Goal: Task Accomplishment & Management: Manage account settings

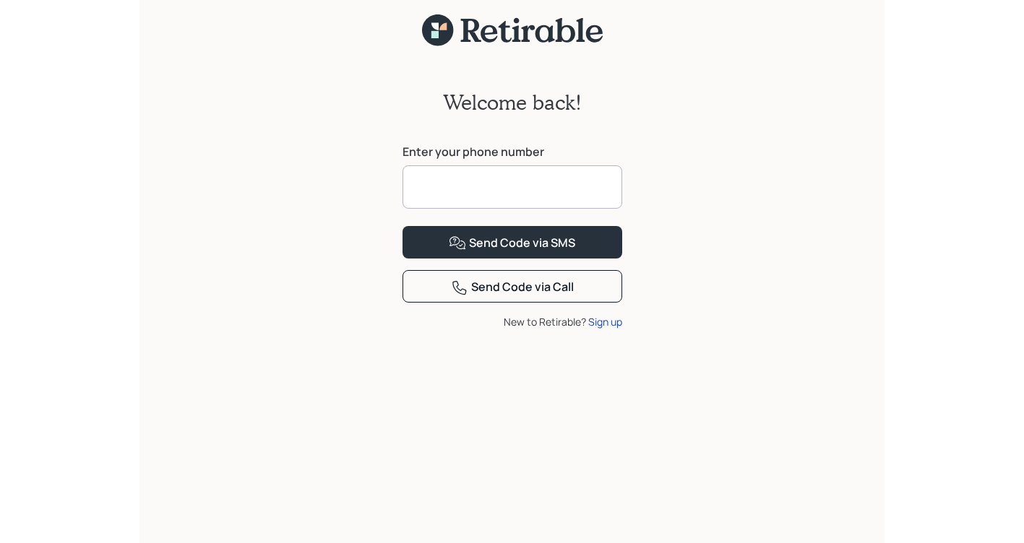
scroll to position [18, 0]
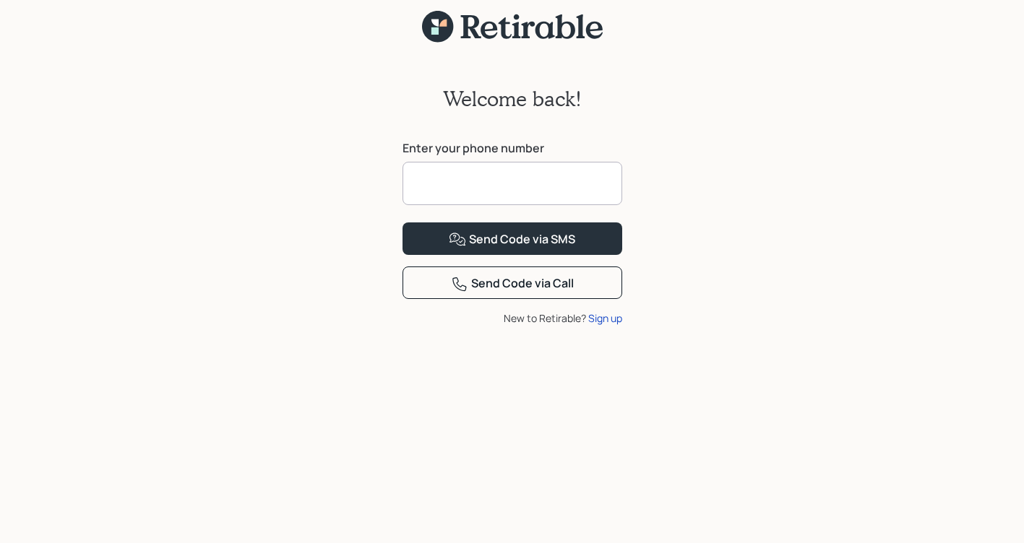
click at [497, 173] on input at bounding box center [512, 183] width 220 height 43
type input "**********"
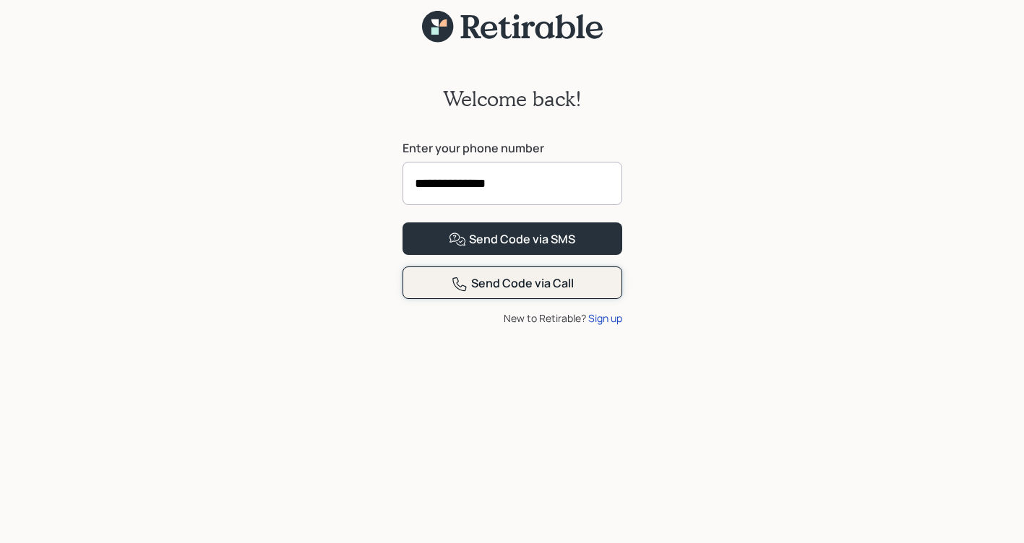
click at [498, 293] on div "Send Code via Call" at bounding box center [512, 283] width 123 height 17
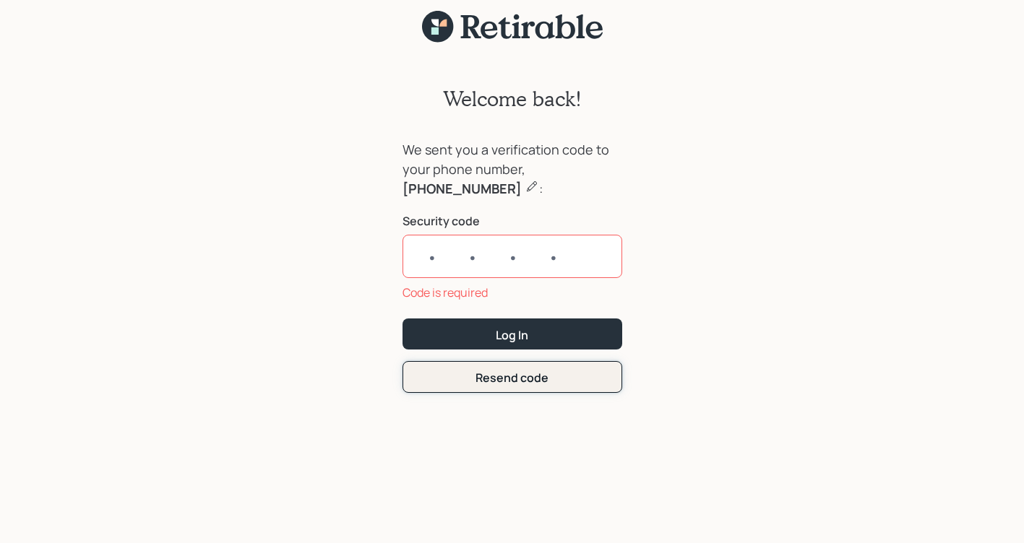
click at [539, 355] on form "We sent you a verification code to your phone number, 415-235-3018 : Security c…" at bounding box center [512, 266] width 220 height 253
click at [528, 375] on div "Resend code" at bounding box center [511, 378] width 73 height 16
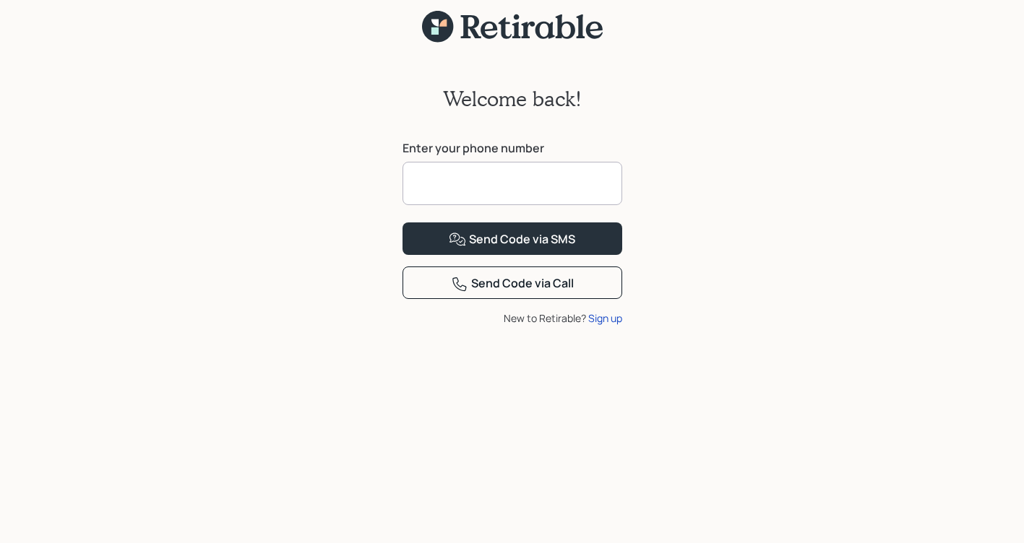
click at [497, 171] on input at bounding box center [512, 183] width 220 height 43
type input "**********"
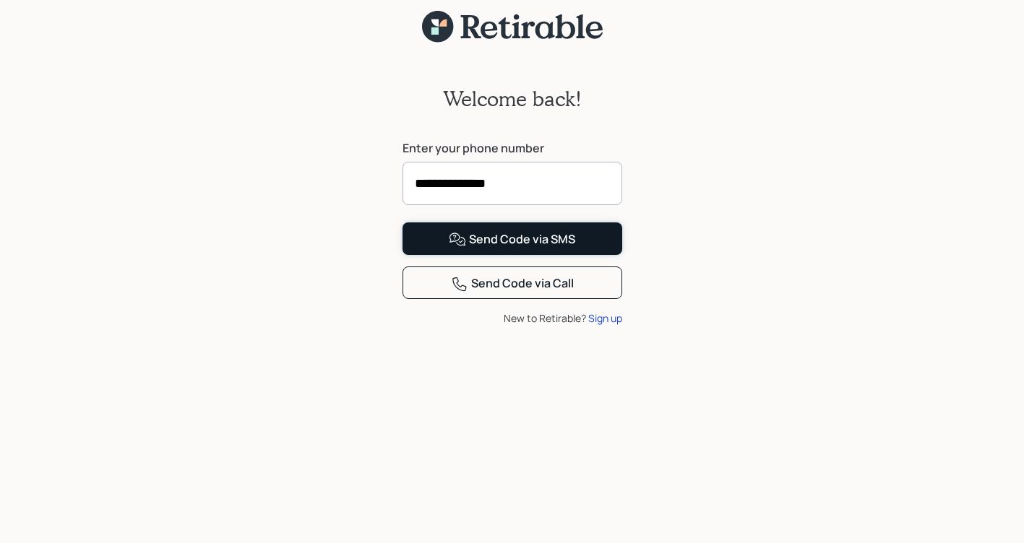
click at [526, 249] on div "Send Code via SMS" at bounding box center [512, 239] width 126 height 17
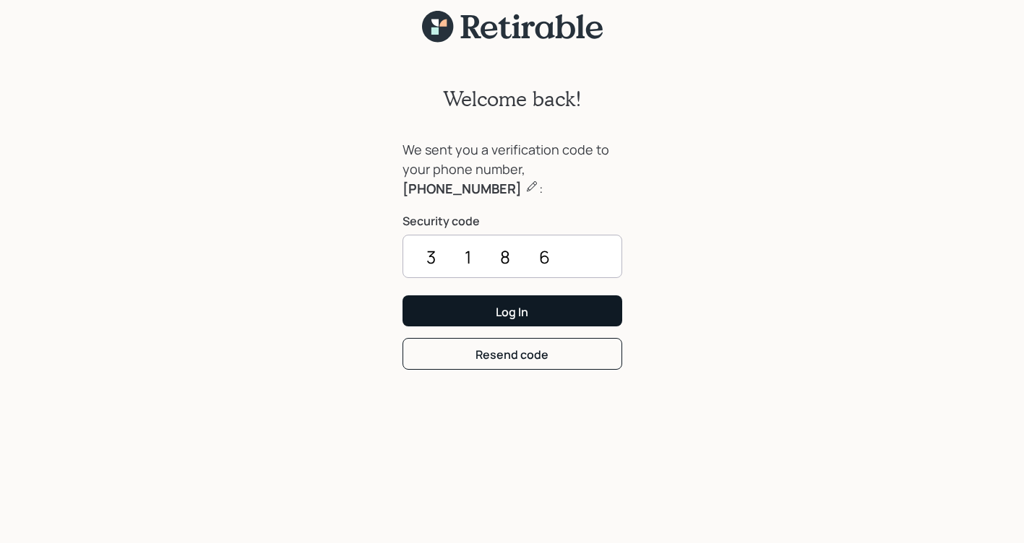
type input "3186"
click at [538, 311] on button "Log In" at bounding box center [512, 311] width 220 height 31
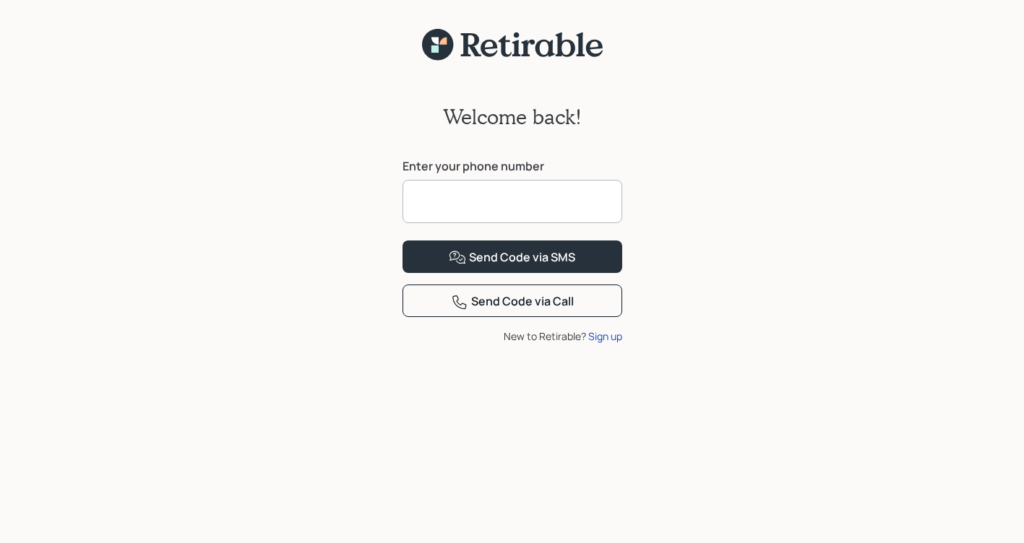
click at [535, 205] on input at bounding box center [512, 201] width 220 height 43
type input "**********"
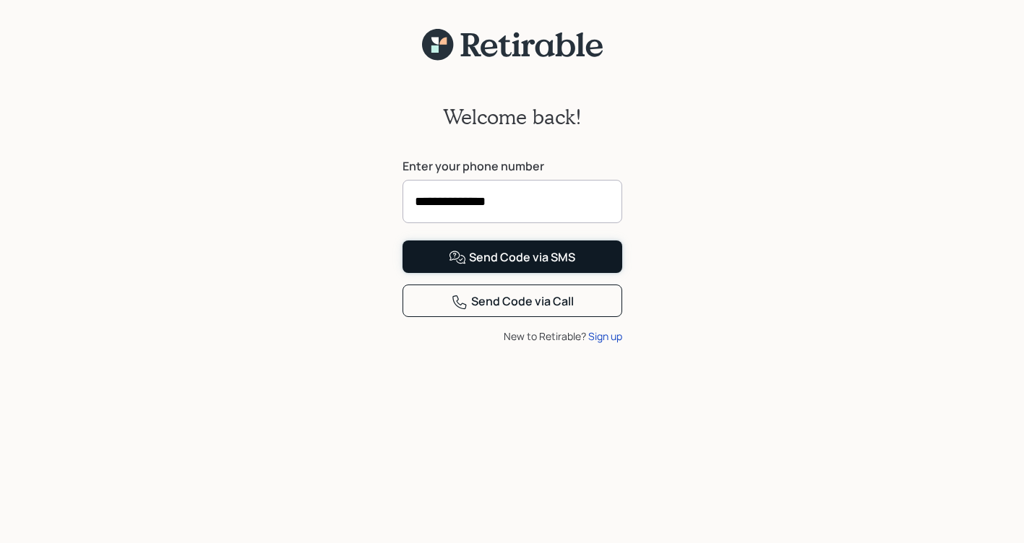
click at [543, 273] on button "Send Code via SMS" at bounding box center [512, 257] width 220 height 33
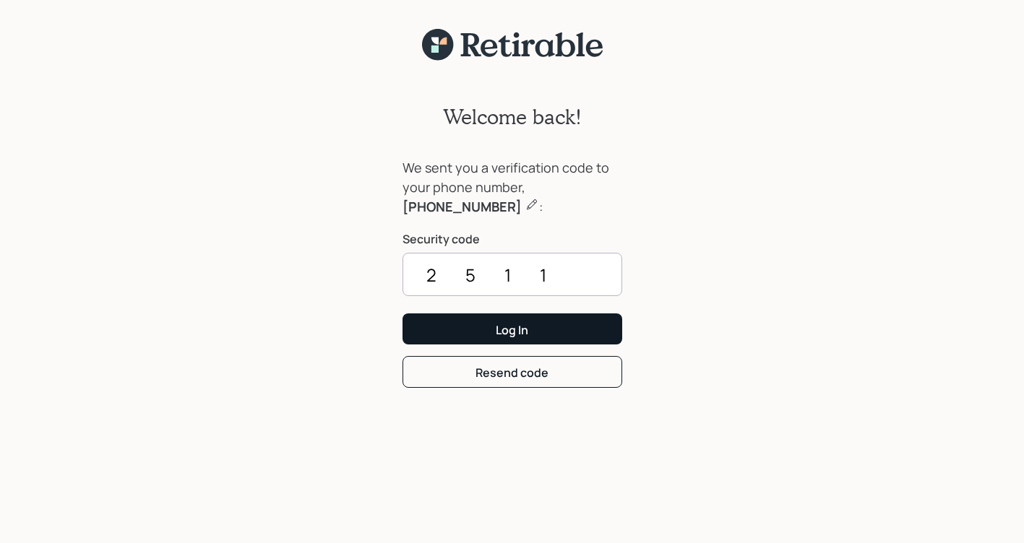
type input "2511"
click at [580, 336] on button "Log In" at bounding box center [512, 329] width 220 height 31
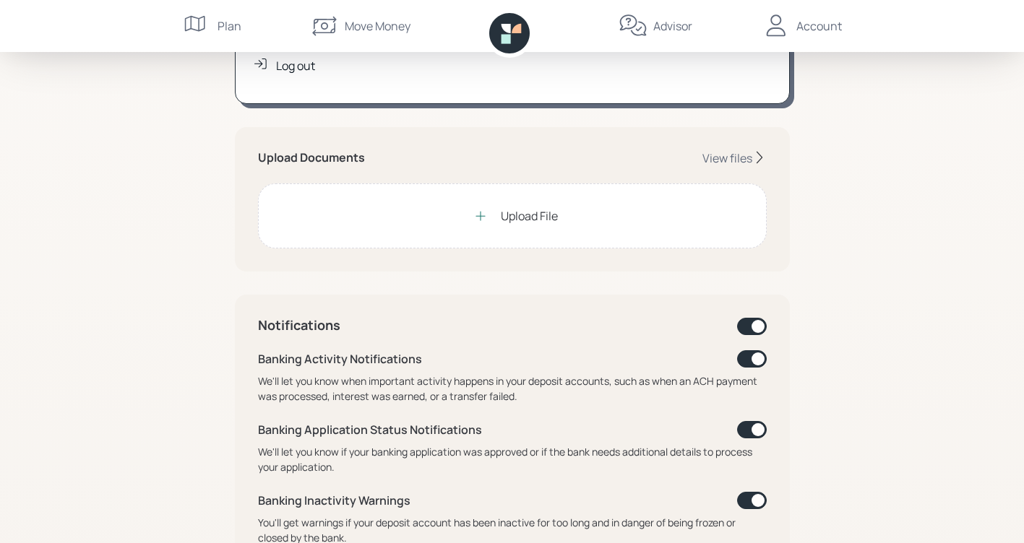
scroll to position [289, 0]
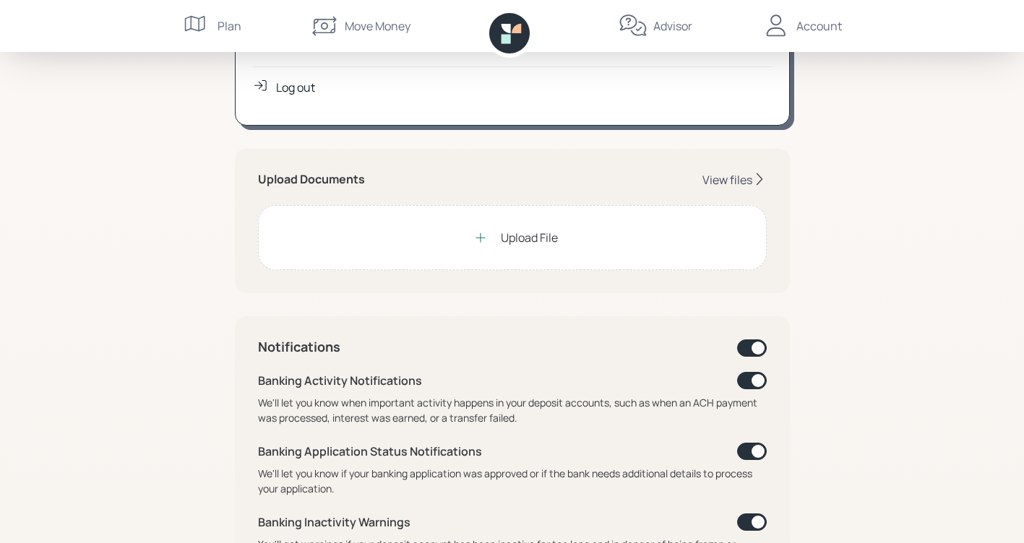
click at [725, 177] on div "View files" at bounding box center [727, 180] width 50 height 16
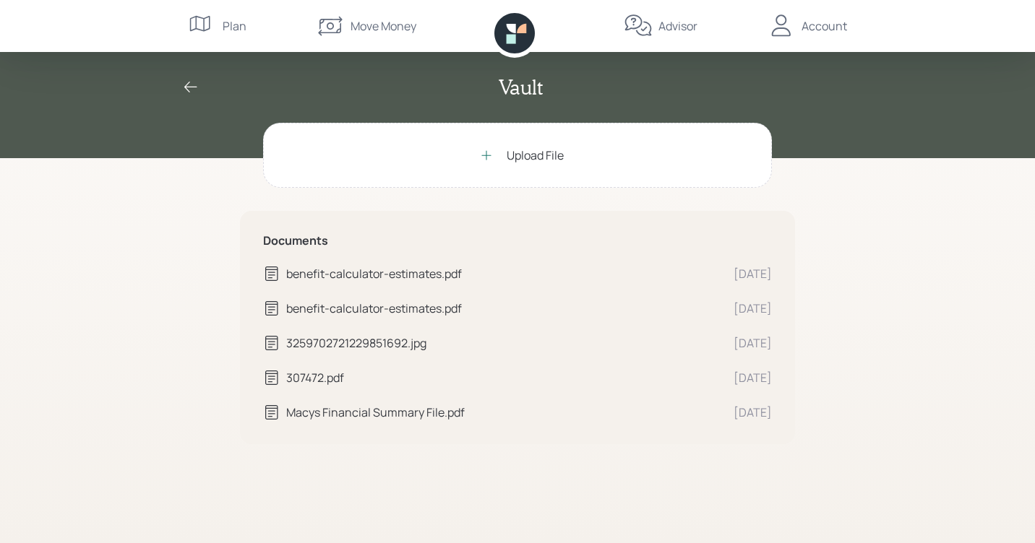
click at [336, 376] on div "307472.pdf" at bounding box center [504, 377] width 436 height 17
drag, startPoint x: 277, startPoint y: 378, endPoint x: 505, endPoint y: 463, distance: 243.7
click at [505, 463] on div "Upload File Documents benefit-calculator-estimates.pdf Oct 13 benefit-calculato…" at bounding box center [517, 333] width 555 height 421
click at [389, 345] on div "3259702721229851692.jpg" at bounding box center [504, 343] width 436 height 17
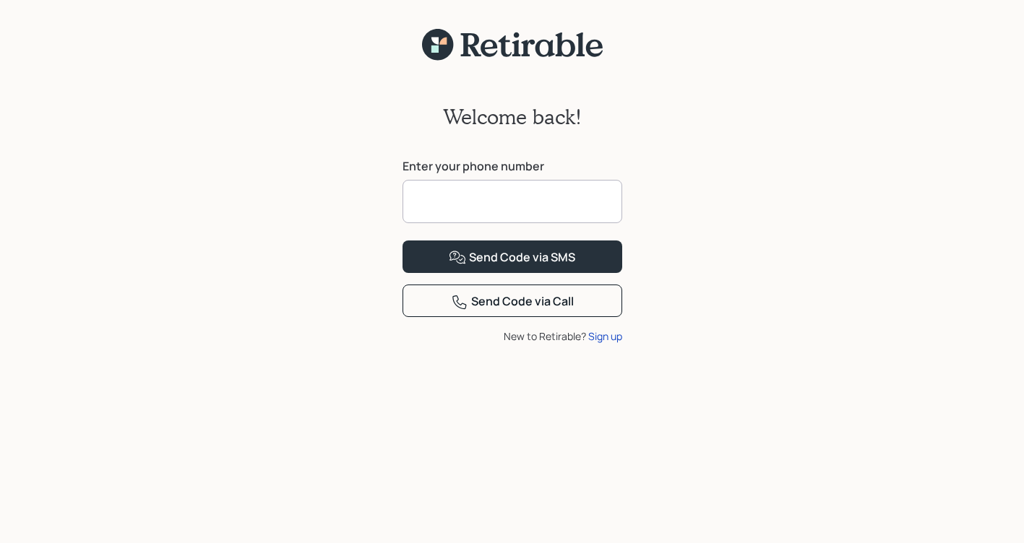
click at [481, 194] on input at bounding box center [512, 201] width 220 height 43
type input "**********"
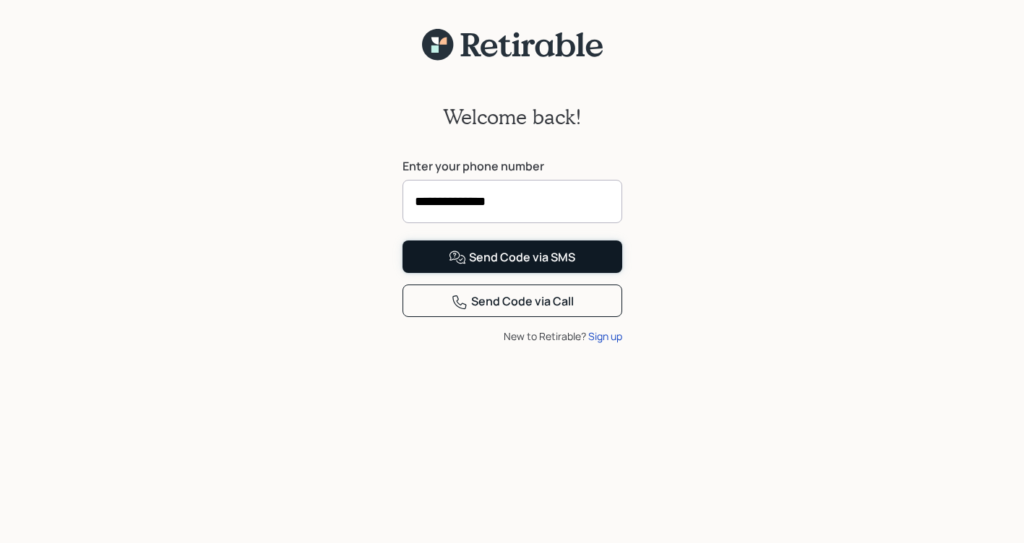
click at [502, 267] on div "Send Code via SMS" at bounding box center [512, 257] width 126 height 17
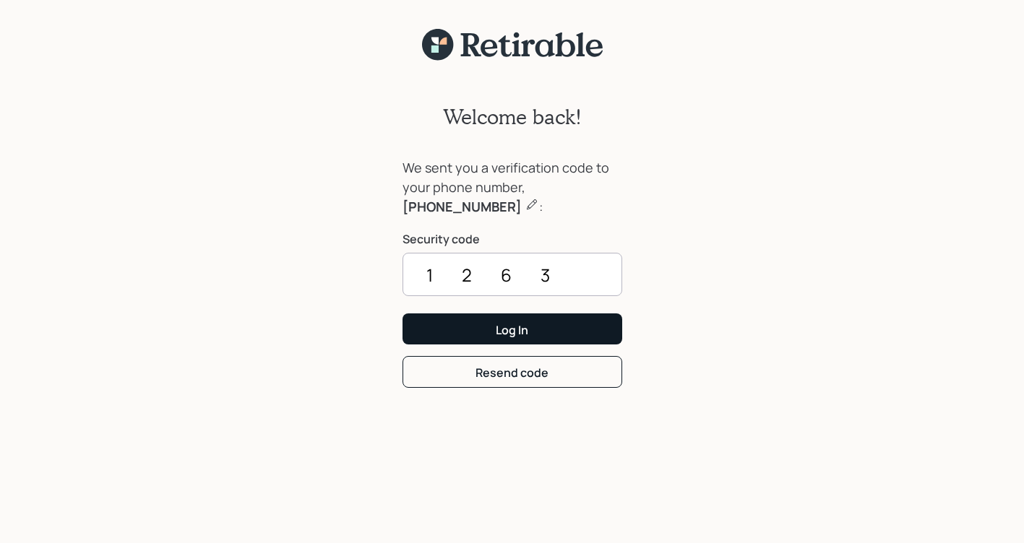
type input "1263"
click at [460, 343] on button "Log In" at bounding box center [512, 329] width 220 height 31
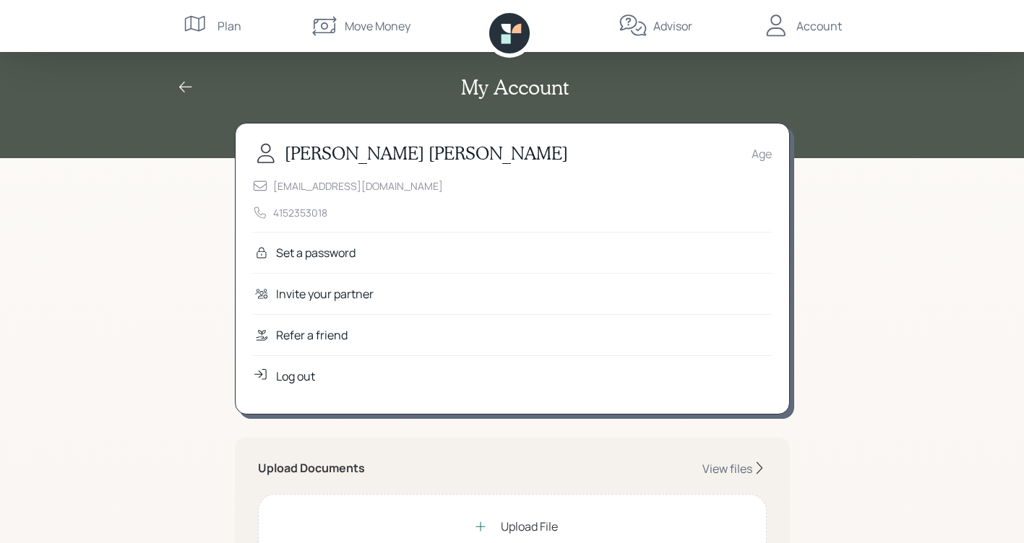
click at [357, 256] on div "Set a password" at bounding box center [512, 252] width 519 height 41
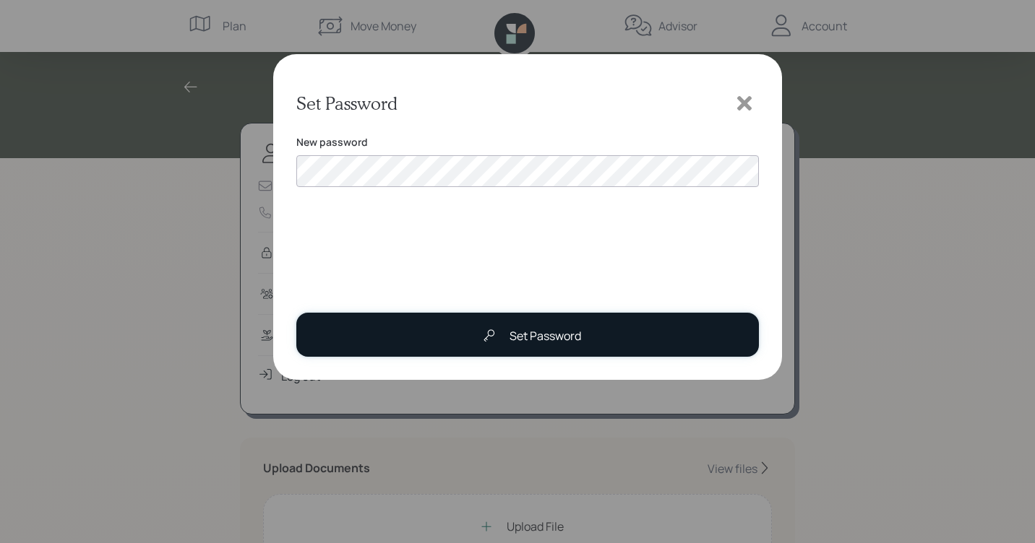
click at [500, 342] on div at bounding box center [489, 336] width 29 height 29
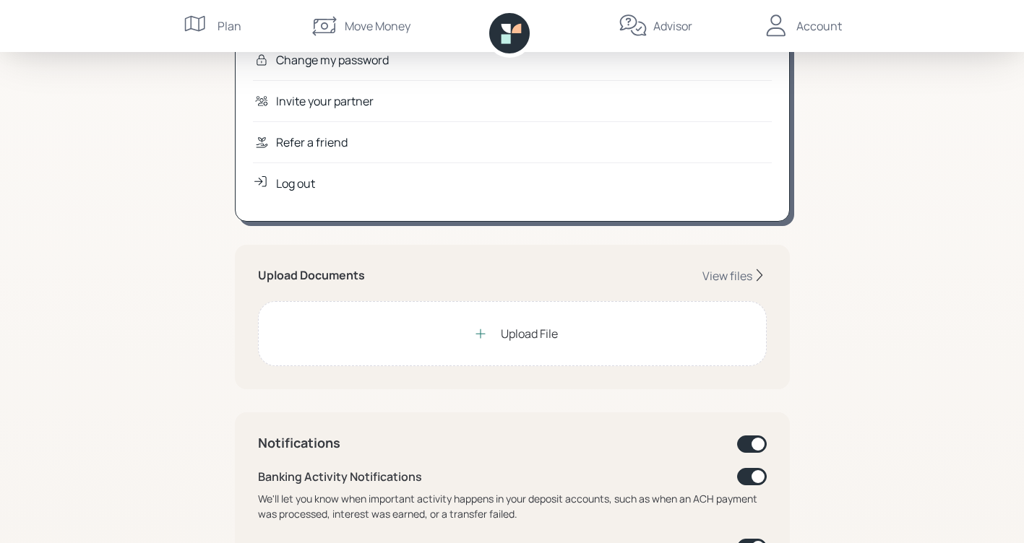
scroll to position [217, 0]
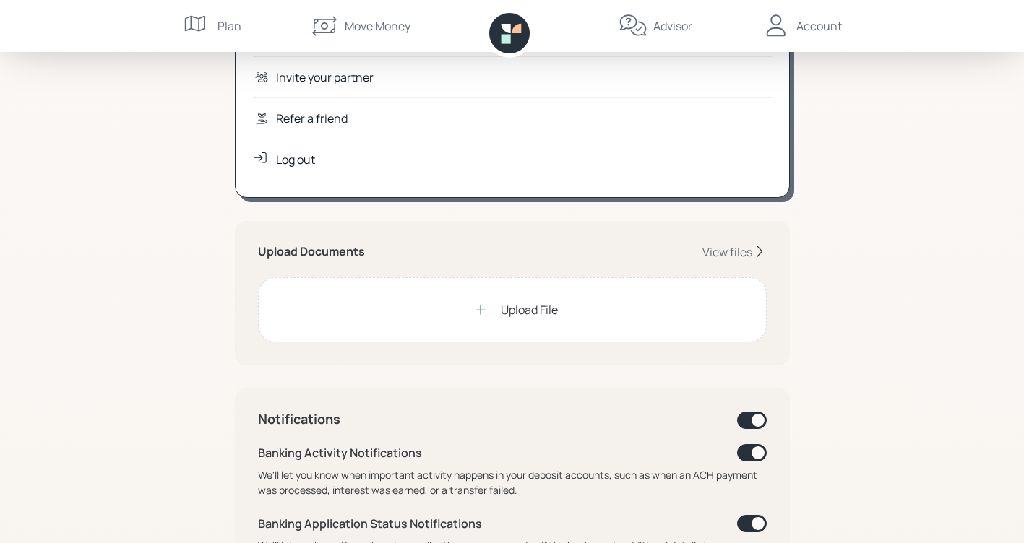
click at [858, 255] on div "My Account Marilyn Emerzian Age memerge@yahoo.com 4152353018 Change my password…" at bounding box center [512, 453] width 1024 height 1341
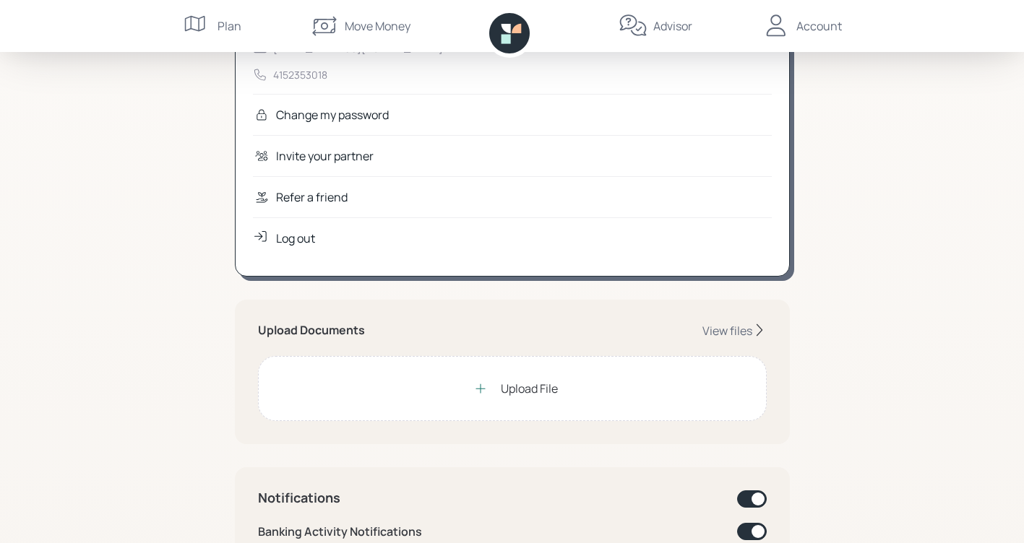
scroll to position [145, 0]
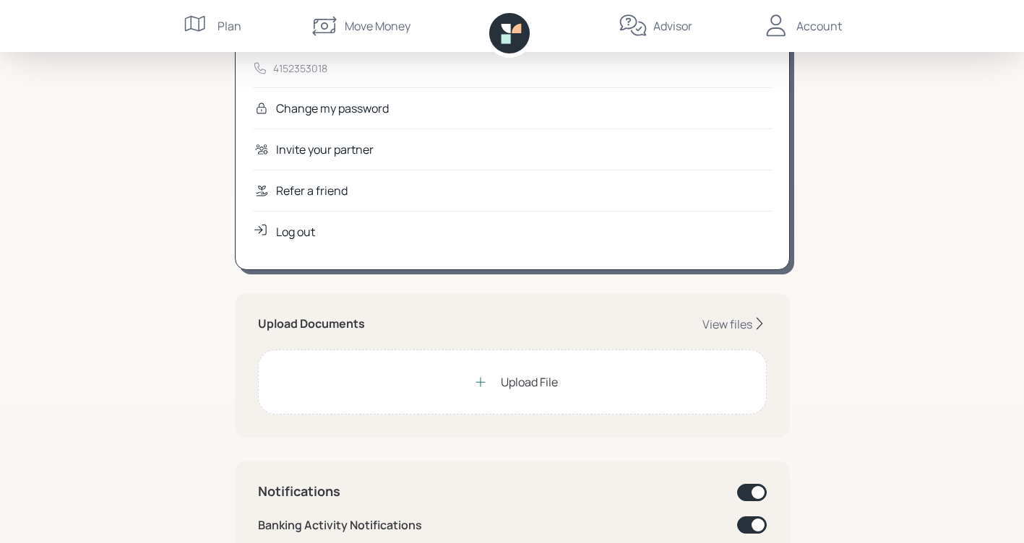
click at [511, 389] on div "Upload File" at bounding box center [529, 382] width 57 height 17
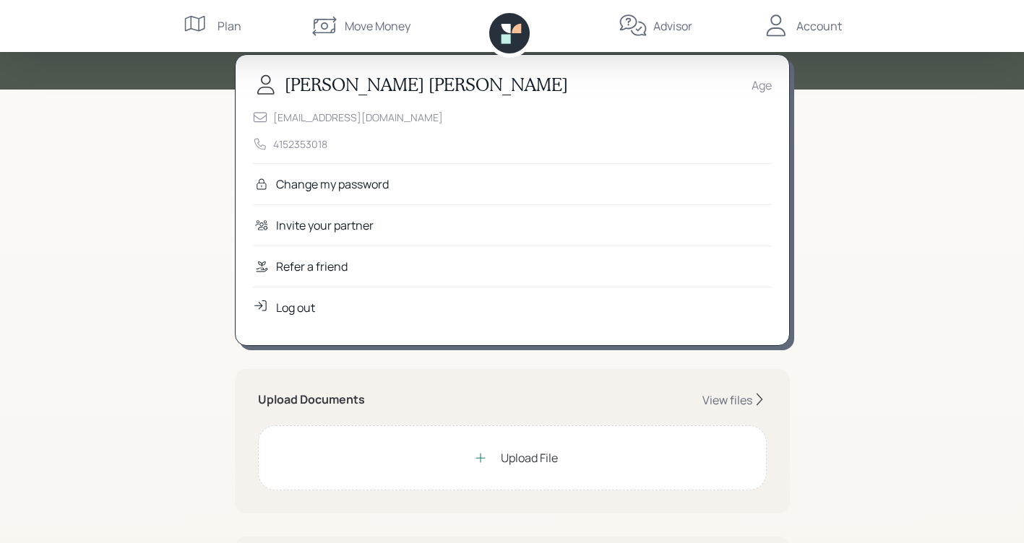
scroll to position [72, 0]
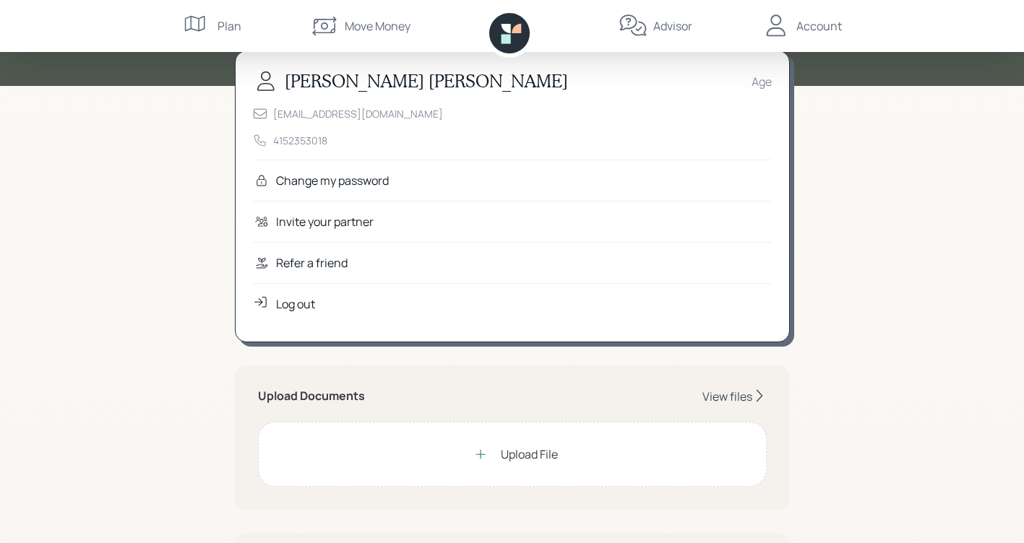
click at [729, 392] on div "View files" at bounding box center [727, 397] width 50 height 16
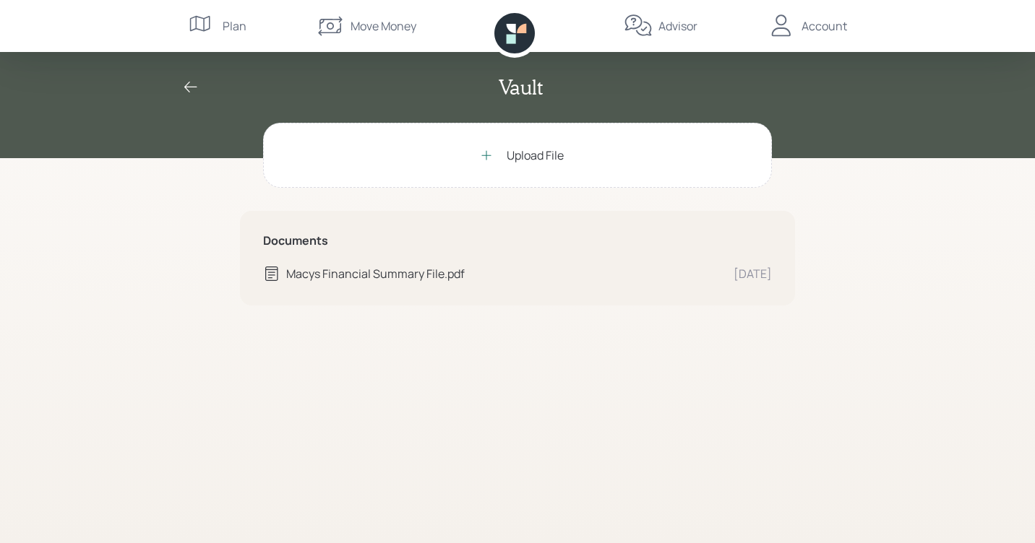
click at [400, 275] on div "Macys Financial Summary File.pdf" at bounding box center [504, 273] width 436 height 17
click at [189, 91] on icon at bounding box center [190, 87] width 17 height 17
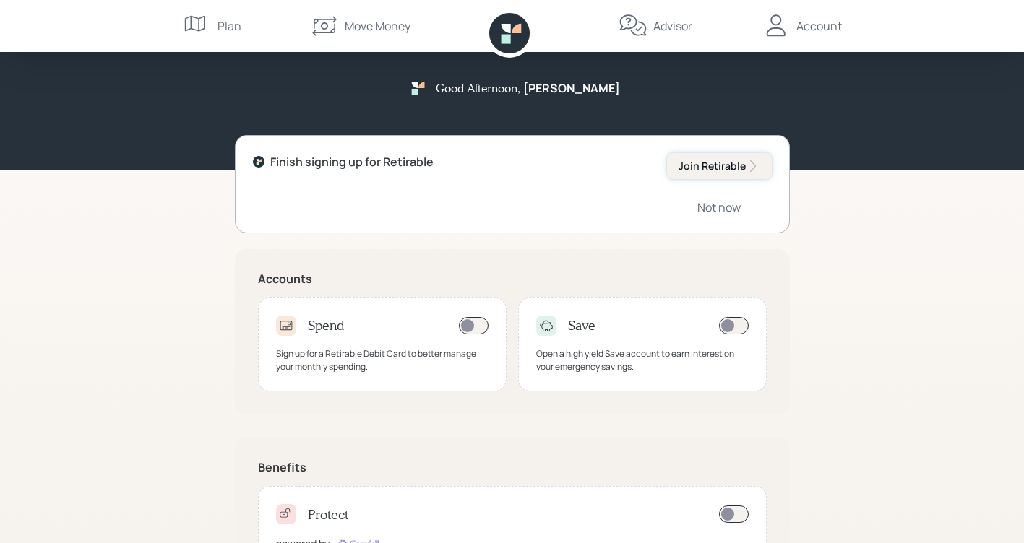
click at [720, 166] on div "Join Retirable" at bounding box center [720, 166] width 82 height 14
click at [731, 207] on div "Not now" at bounding box center [718, 207] width 43 height 16
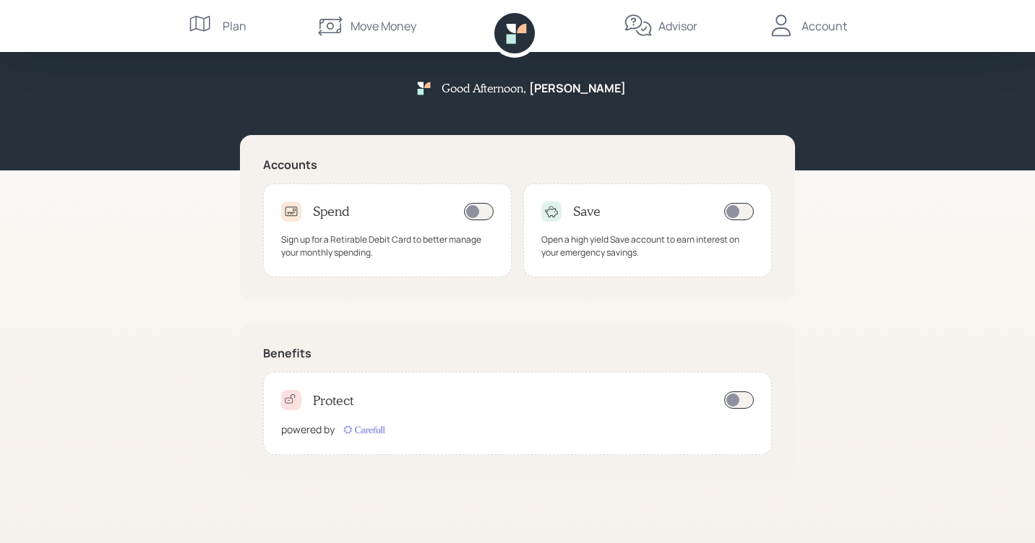
click at [822, 27] on div "Account" at bounding box center [824, 25] width 46 height 17
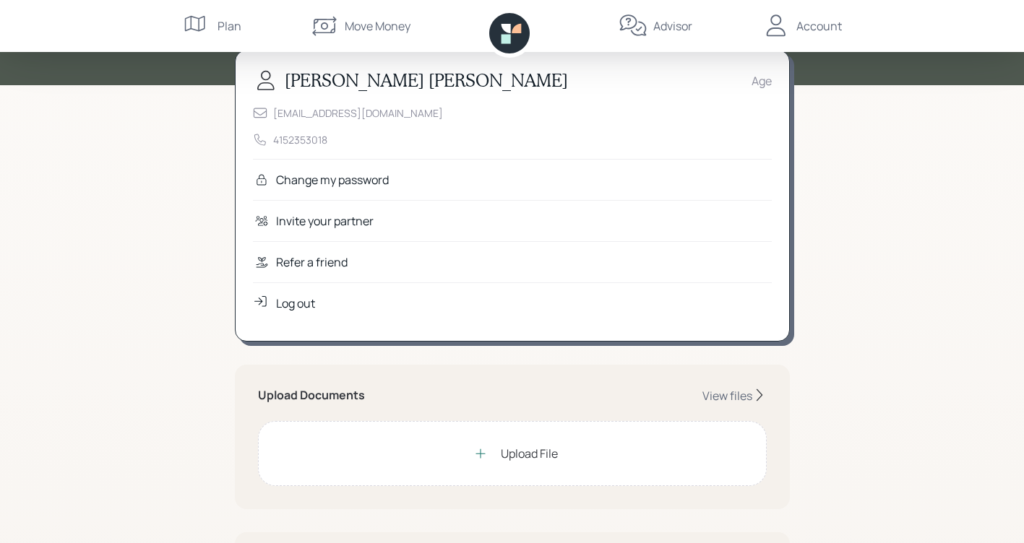
scroll to position [72, 0]
click at [526, 459] on div "Upload File" at bounding box center [529, 454] width 57 height 17
drag, startPoint x: 25, startPoint y: 1, endPoint x: 152, endPoint y: 498, distance: 513.0
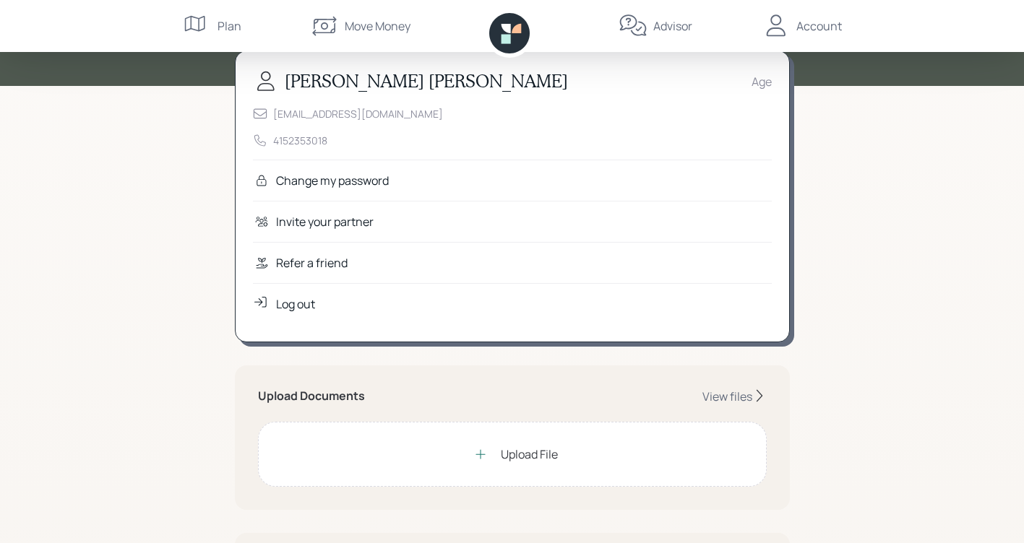
click at [561, 468] on div "Upload File" at bounding box center [512, 454] width 509 height 65
click at [706, 392] on div "View files" at bounding box center [727, 397] width 50 height 16
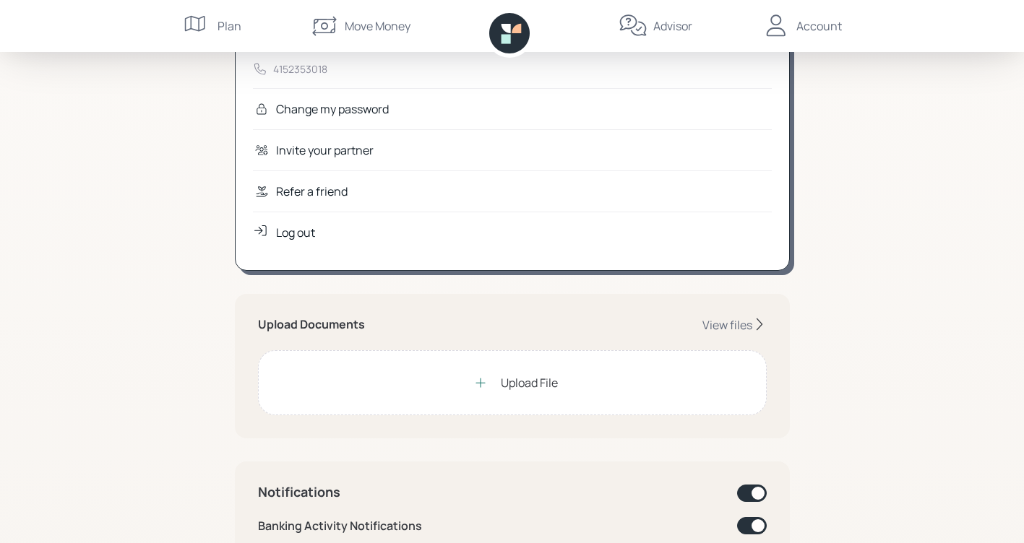
scroll to position [145, 0]
click at [497, 383] on div "Upload File" at bounding box center [512, 382] width 92 height 29
click at [531, 382] on div "Upload File" at bounding box center [529, 382] width 57 height 17
click at [728, 317] on div "View files" at bounding box center [727, 325] width 50 height 16
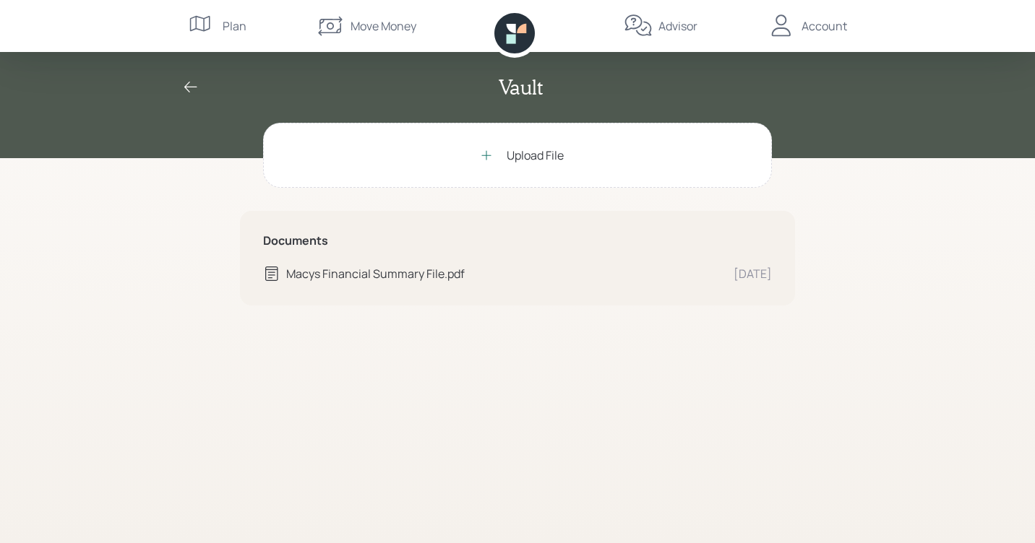
click at [486, 156] on icon at bounding box center [485, 154] width 9 height 9
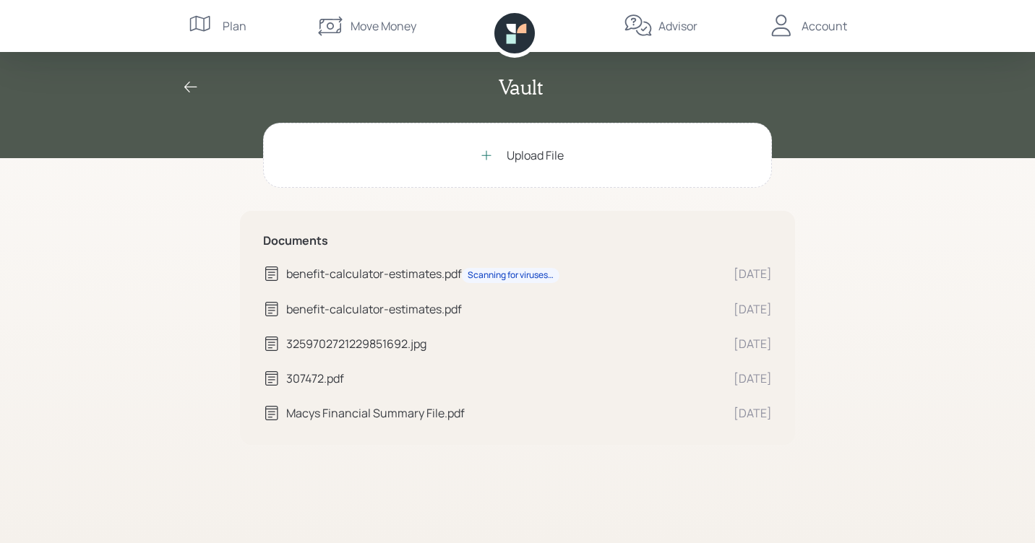
drag, startPoint x: 309, startPoint y: 414, endPoint x: 314, endPoint y: 436, distance: 22.3
click at [314, 436] on div "Documents benefit-calculator-estimates.pdf Scanning for viruses… Oct 13 benefit…" at bounding box center [517, 328] width 555 height 234
click at [319, 277] on div "benefit-calculator-estimates.pdf Scanning for viruses…" at bounding box center [504, 274] width 436 height 18
click at [318, 275] on div "benefit-calculator-estimates.pdf Scanning for viruses…" at bounding box center [504, 274] width 436 height 18
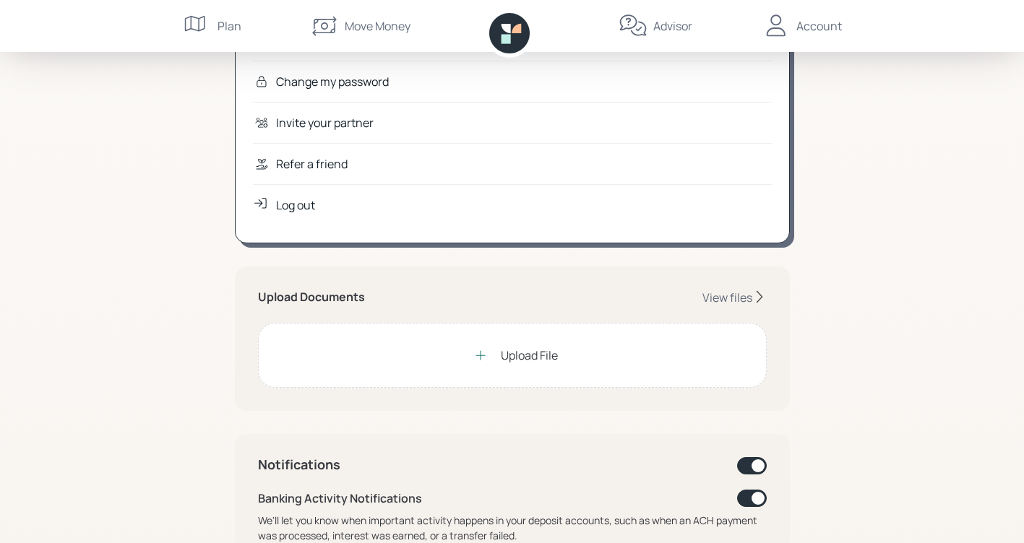
scroll to position [289, 0]
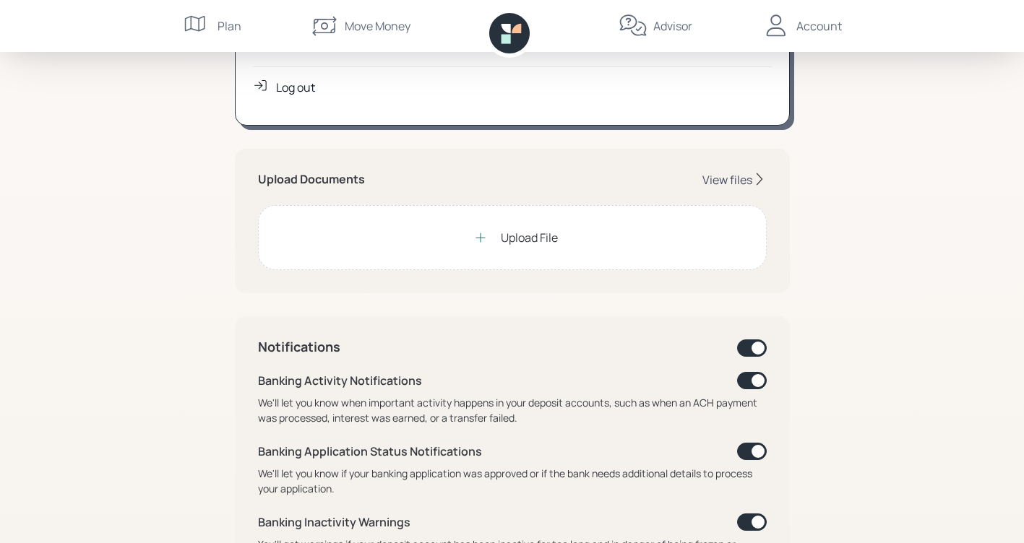
click at [731, 178] on div "View files" at bounding box center [727, 180] width 50 height 16
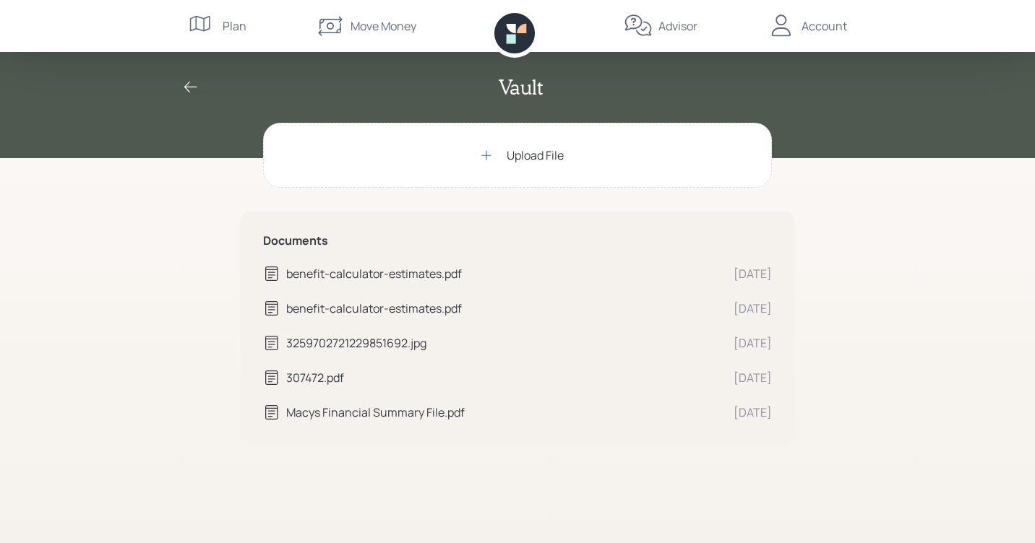
drag, startPoint x: 347, startPoint y: 382, endPoint x: 309, endPoint y: 376, distance: 37.9
drag, startPoint x: 309, startPoint y: 376, endPoint x: 533, endPoint y: 465, distance: 240.3
click at [533, 465] on div "Upload File Documents benefit-calculator-estimates.pdf [DATE] benefit-calculato…" at bounding box center [517, 333] width 555 height 421
click at [389, 345] on div "3259702721229851692.jpg" at bounding box center [504, 343] width 436 height 17
click at [430, 305] on div "benefit-calculator-estimates.pdf" at bounding box center [504, 308] width 436 height 17
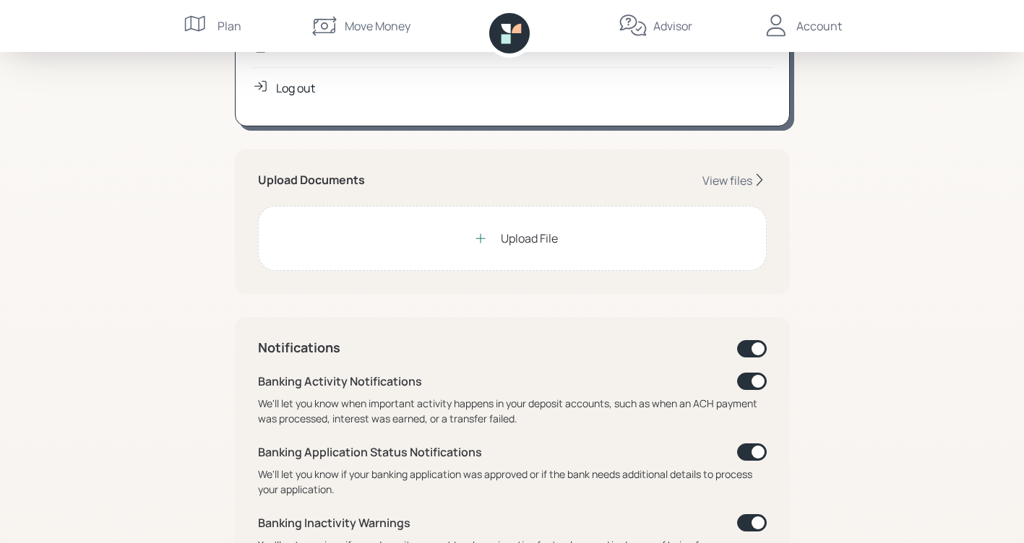
scroll to position [289, 0]
click at [716, 179] on div "View files" at bounding box center [727, 180] width 50 height 16
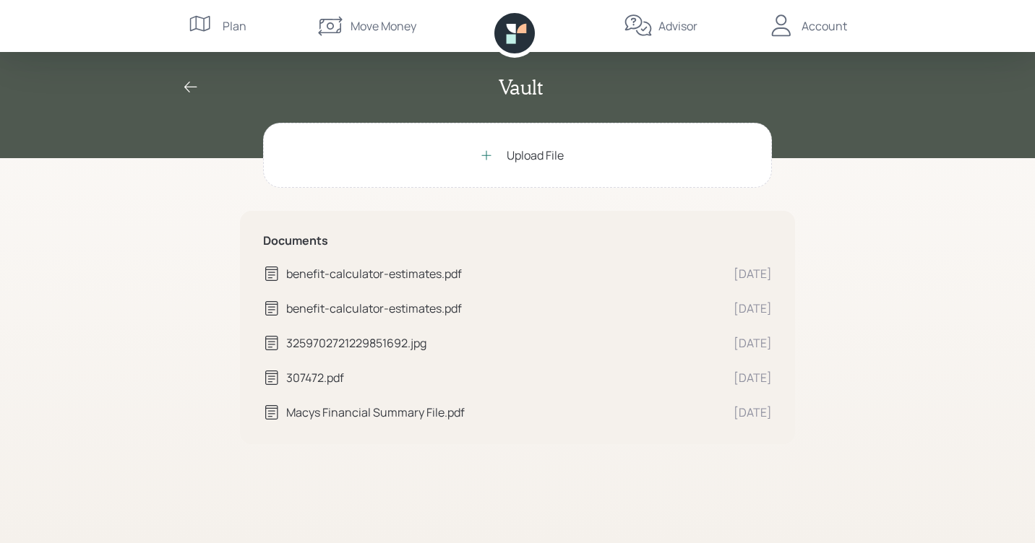
click at [374, 347] on div "3259702721229851692.jpg" at bounding box center [504, 343] width 436 height 17
click at [327, 377] on div "307472.pdf" at bounding box center [504, 377] width 436 height 17
click at [324, 376] on div "307472.pdf" at bounding box center [504, 377] width 436 height 17
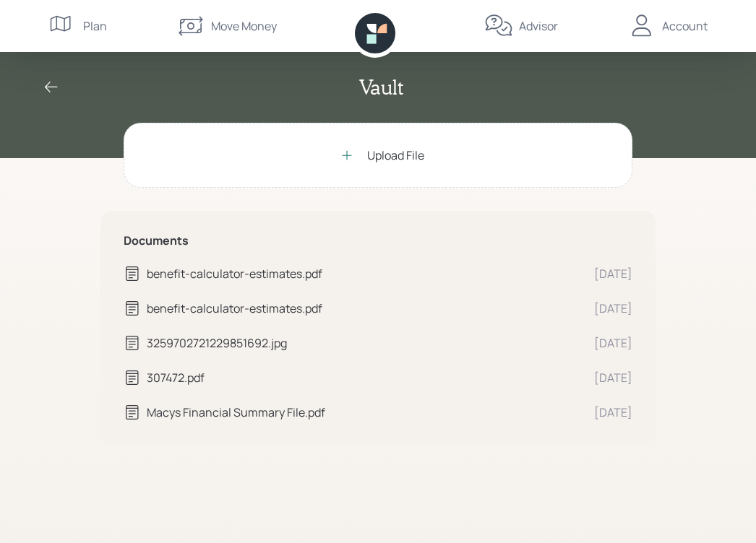
click at [186, 377] on div "307472.pdf" at bounding box center [365, 377] width 436 height 17
drag, startPoint x: 258, startPoint y: 341, endPoint x: 239, endPoint y: 340, distance: 18.8
click at [241, 340] on div "3259702721229851692.jpg" at bounding box center [365, 343] width 436 height 17
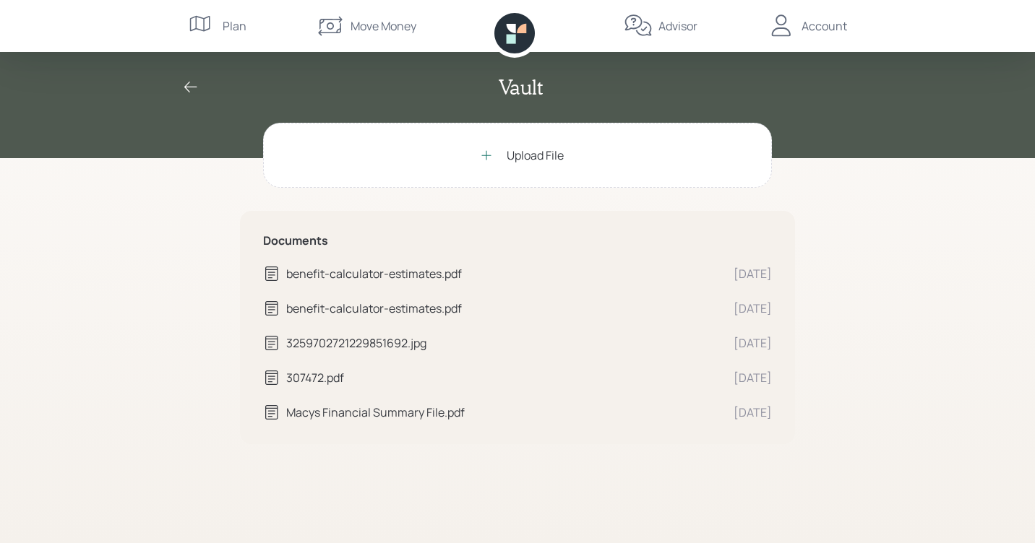
click at [511, 155] on div "Upload File" at bounding box center [535, 155] width 57 height 17
click at [184, 87] on icon at bounding box center [190, 87] width 17 height 17
